Goal: Check status: Check status

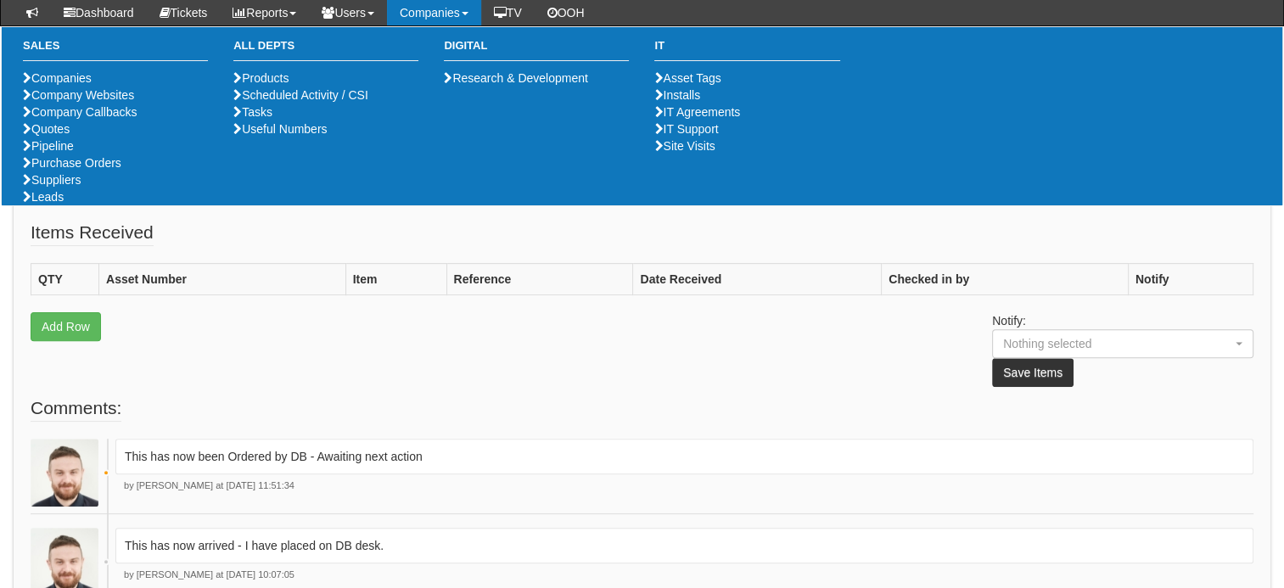
scroll to position [482, 0]
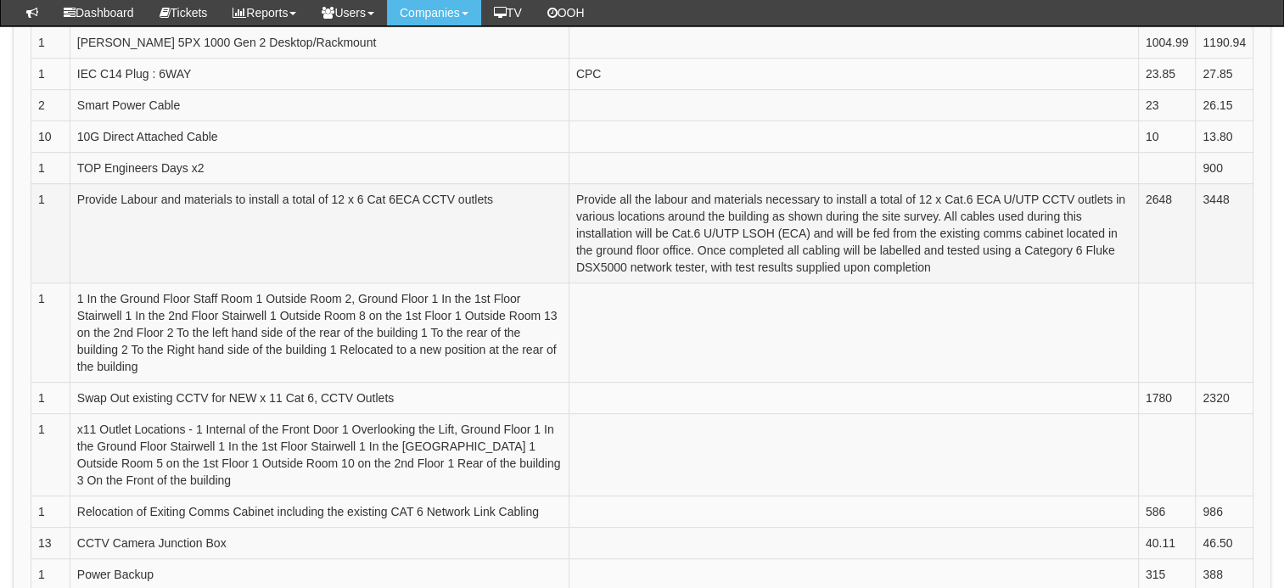
scroll to position [718, 0]
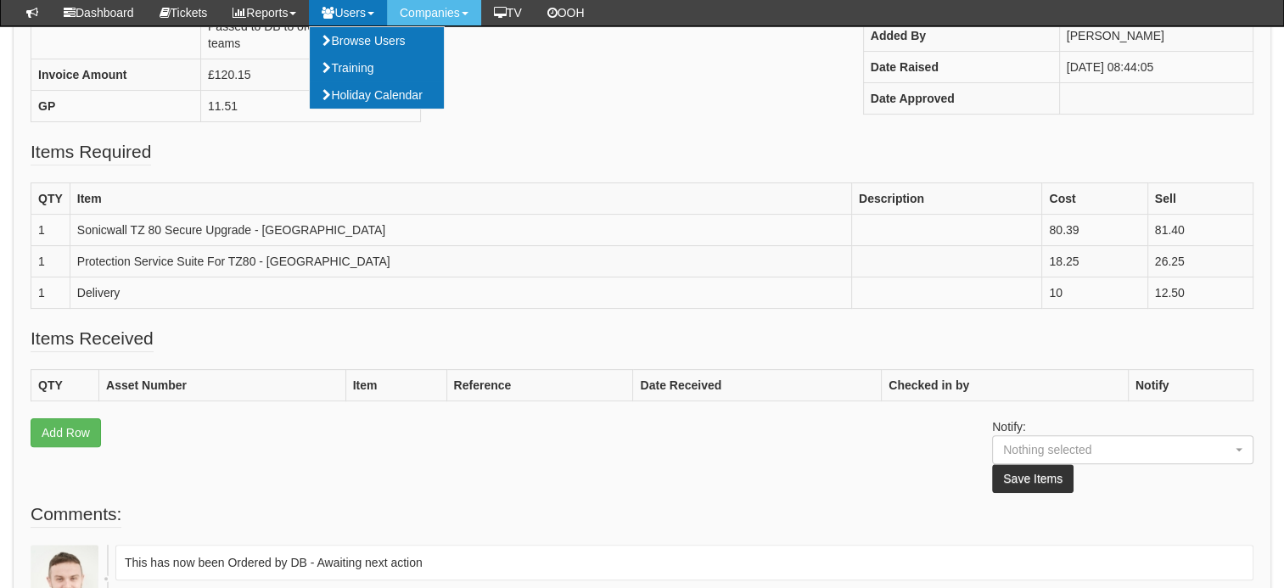
scroll to position [370, 0]
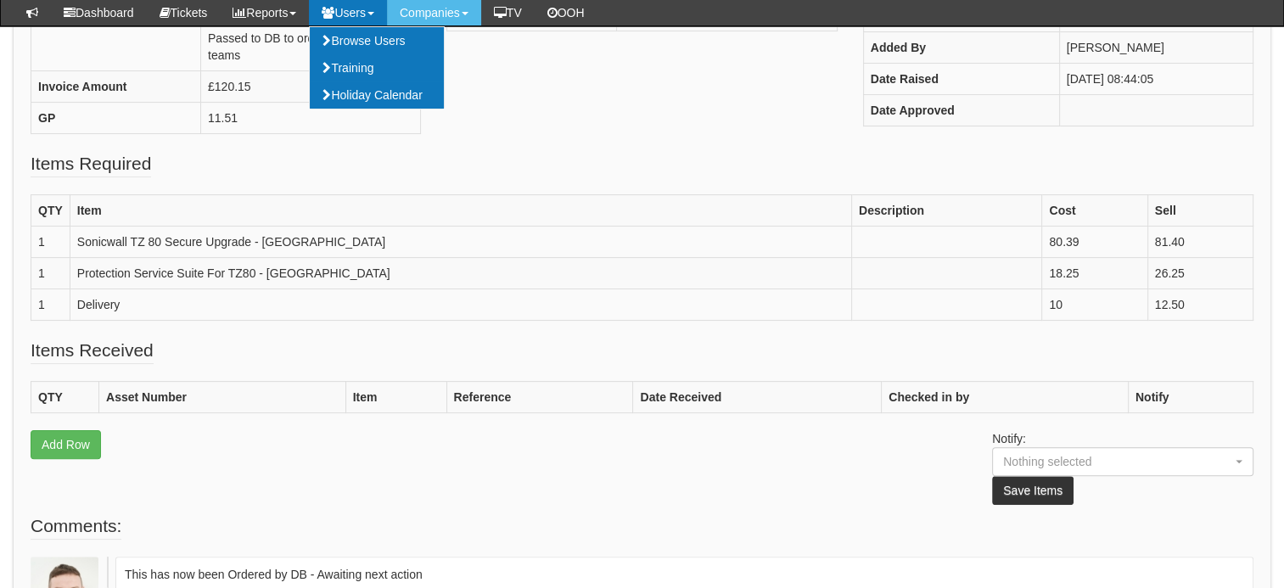
click at [548, 151] on fieldset "Items Required QTY Item Description Cost Sell 1 Sonicwall TZ 80 Secure Upgrade …" at bounding box center [642, 244] width 1223 height 187
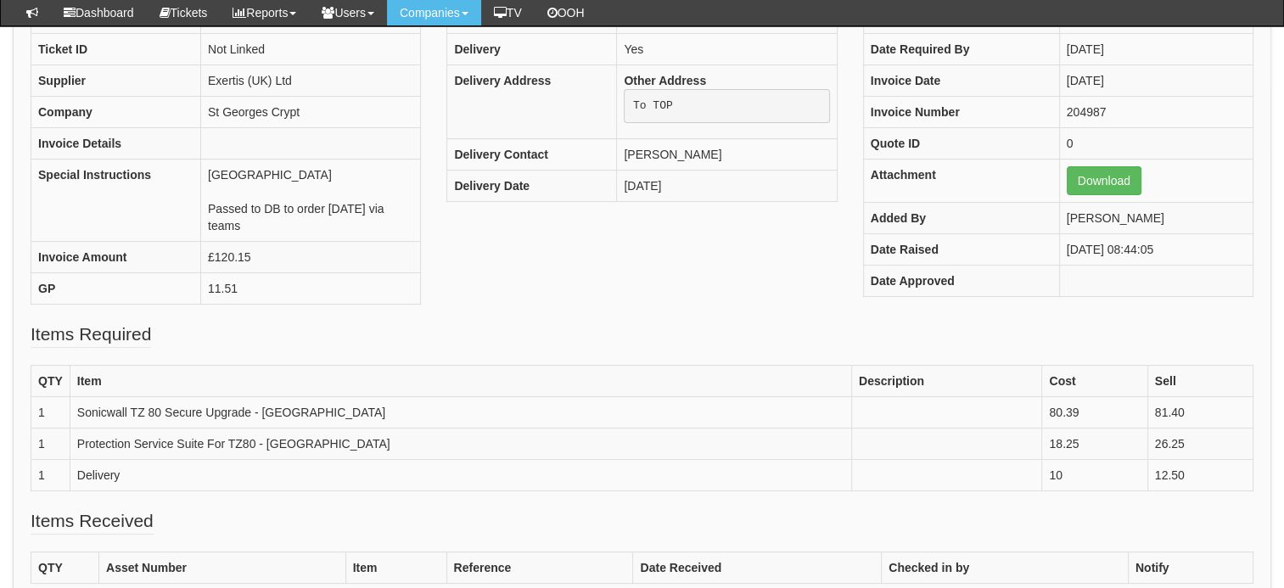
scroll to position [217, 0]
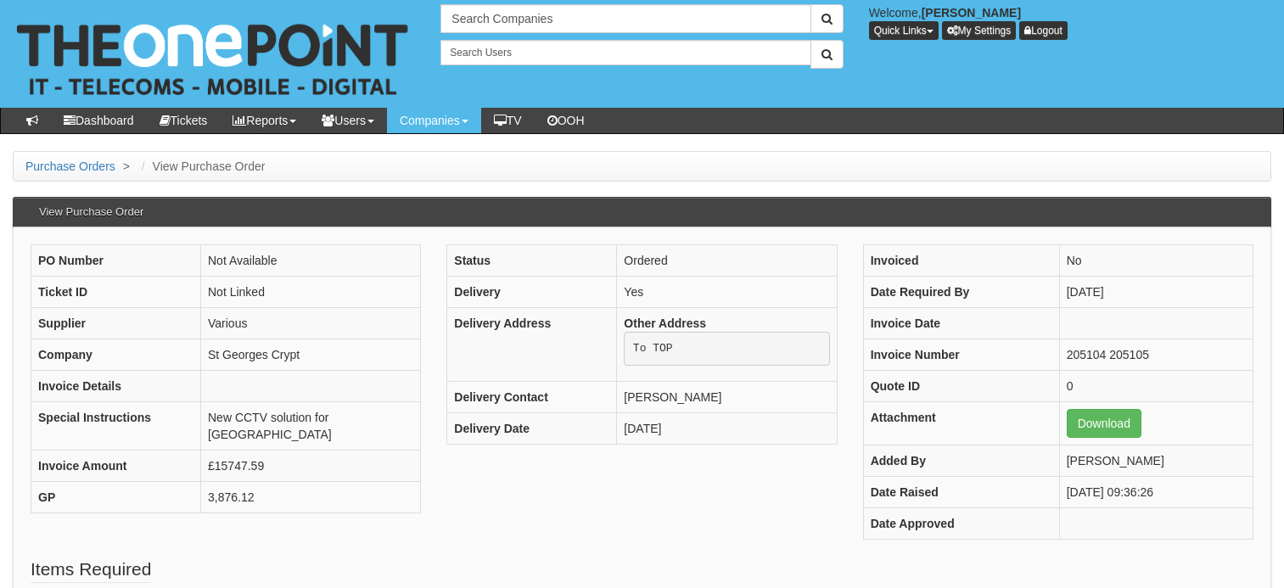
scroll to position [718, 0]
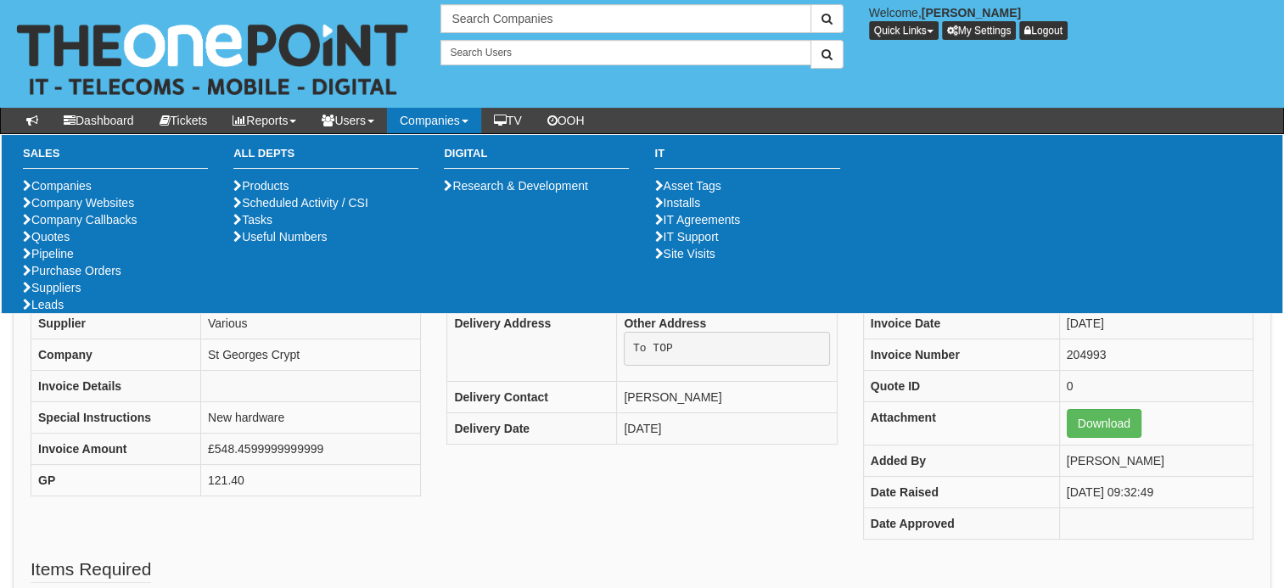
click at [508, 463] on div "PO Number Not Available Ticket ID Not Linked Supplier Various Company St George…" at bounding box center [642, 400] width 1249 height 312
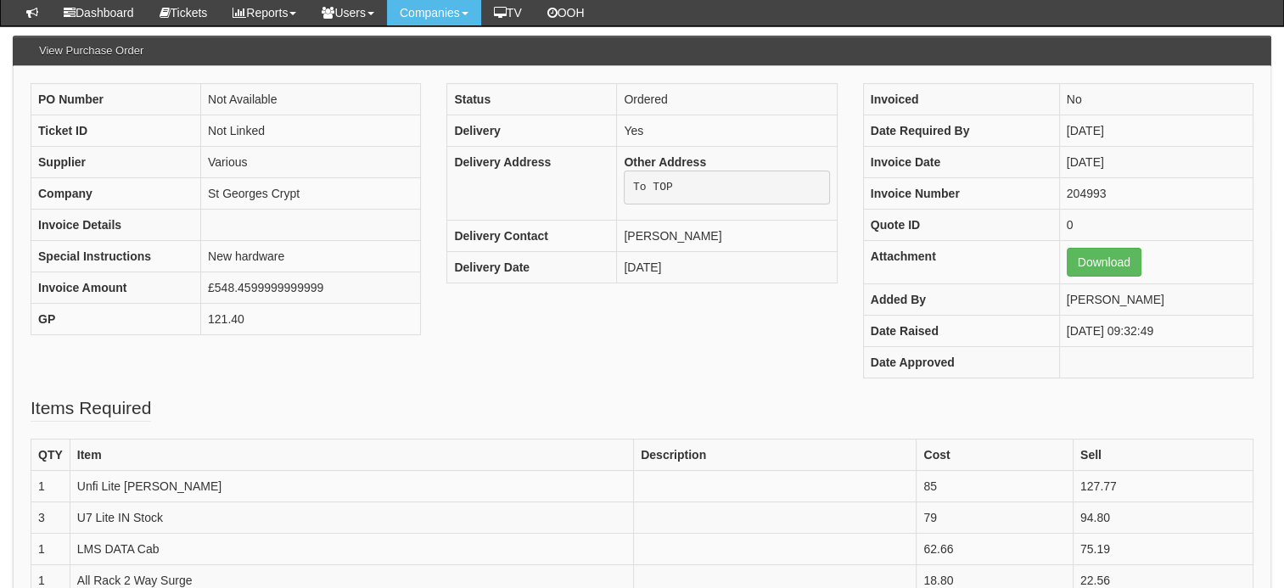
scroll to position [149, 0]
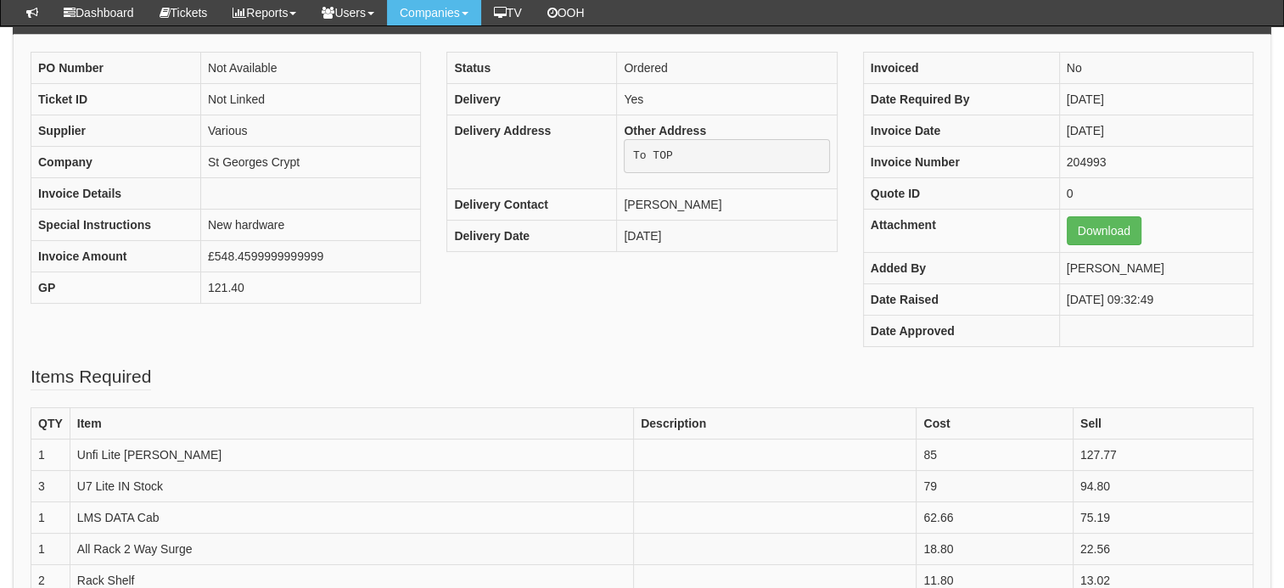
click at [593, 342] on div "PO Number Not Available Ticket ID Not Linked Supplier Various Company St George…" at bounding box center [642, 208] width 1249 height 312
